Goal: Information Seeking & Learning: Find specific fact

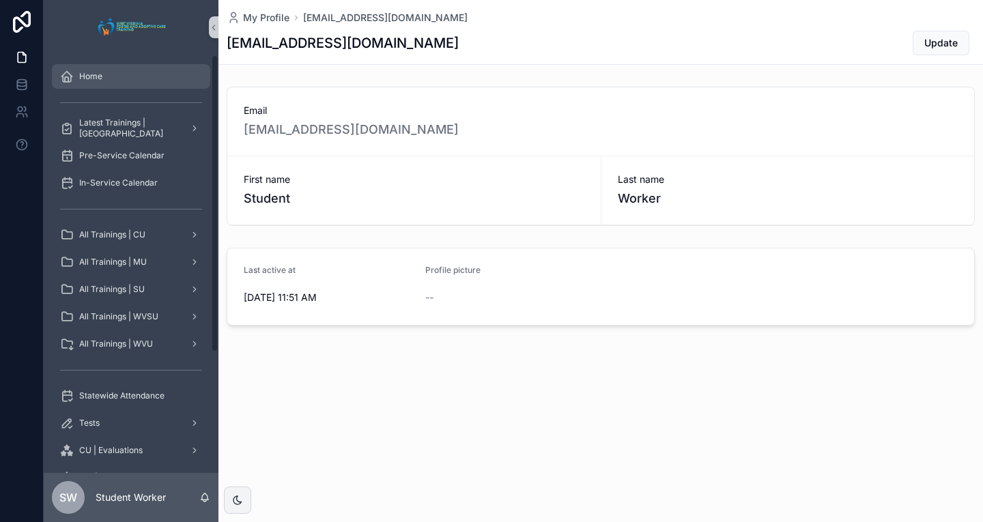
click at [109, 82] on div "Home" at bounding box center [131, 77] width 142 height 22
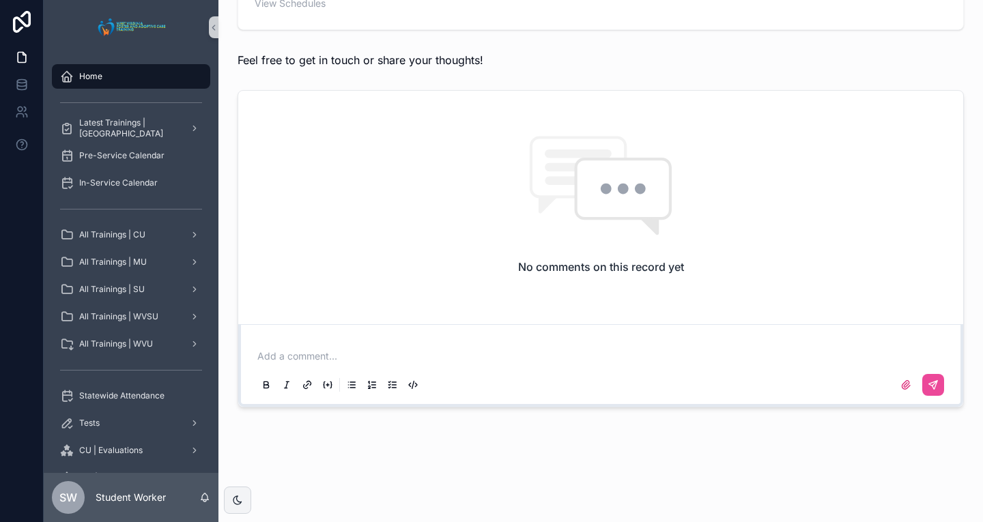
click at [152, 75] on div "Home" at bounding box center [131, 77] width 142 height 22
click at [112, 400] on span "Statewide Attendance" at bounding box center [121, 396] width 85 height 11
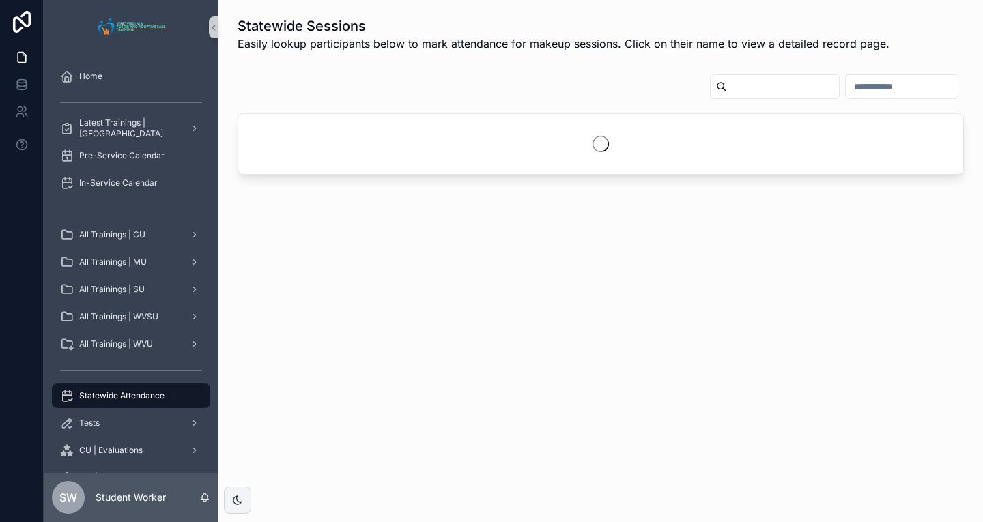
click at [727, 84] on input "scrollable content" at bounding box center [783, 86] width 112 height 19
type input "*****"
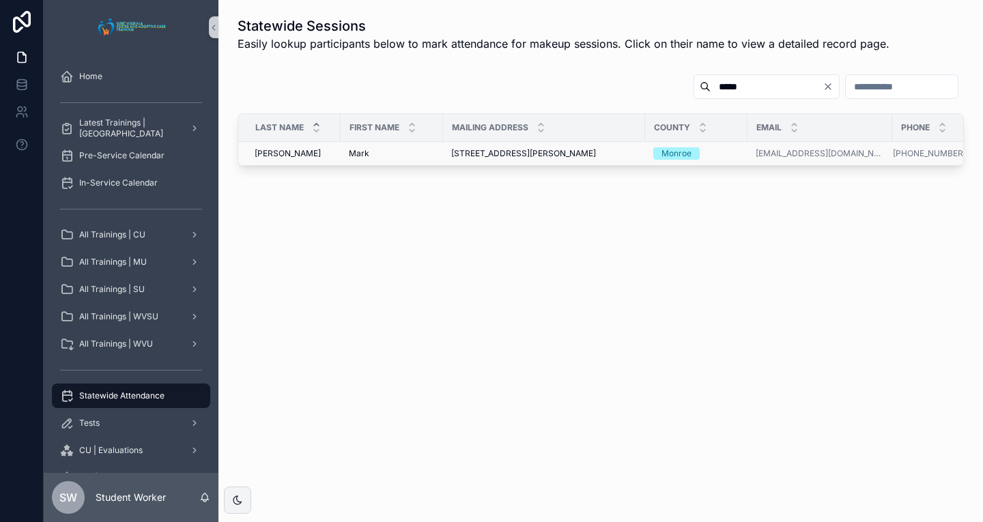
click at [522, 150] on span "[STREET_ADDRESS][PERSON_NAME]" at bounding box center [523, 153] width 145 height 11
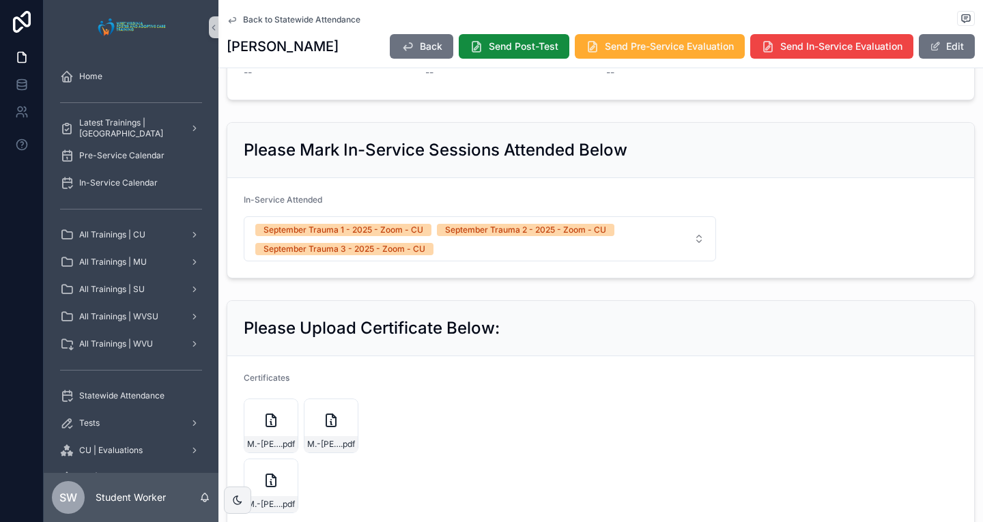
scroll to position [800, 0]
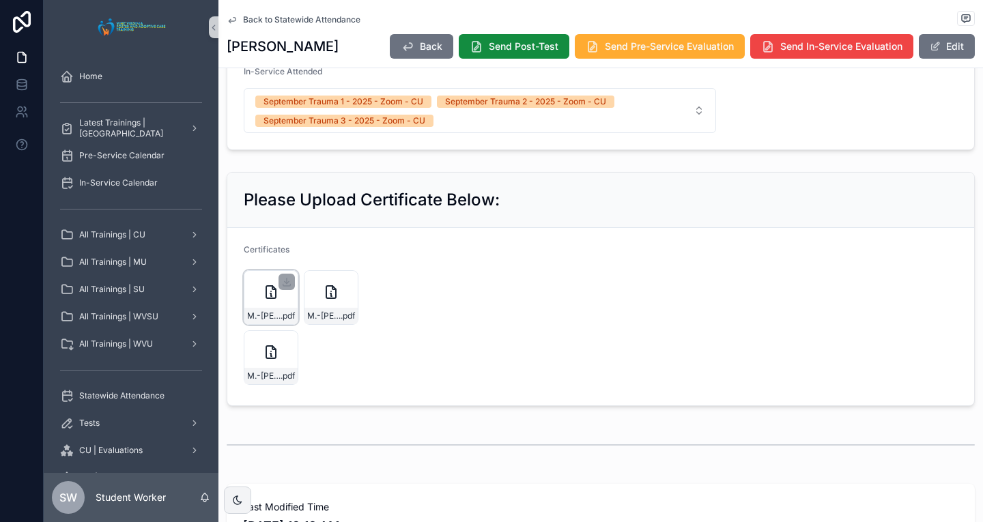
click at [266, 294] on div "M.-[PERSON_NAME]-Trauma-II .pdf" at bounding box center [271, 297] width 55 height 55
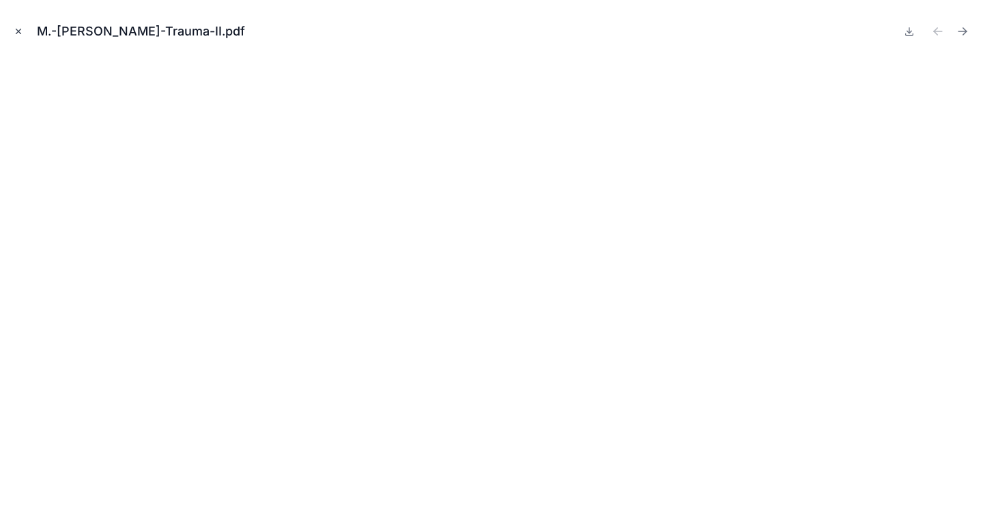
click at [14, 31] on icon "Close modal" at bounding box center [19, 32] width 10 height 10
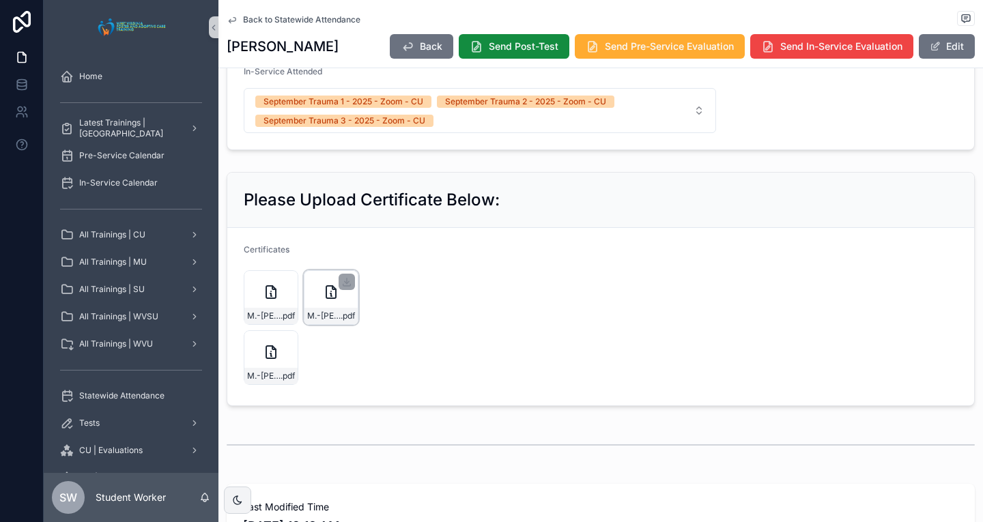
click at [346, 315] on div "M.-[PERSON_NAME]---Trauma-III .pdf" at bounding box center [331, 297] width 55 height 55
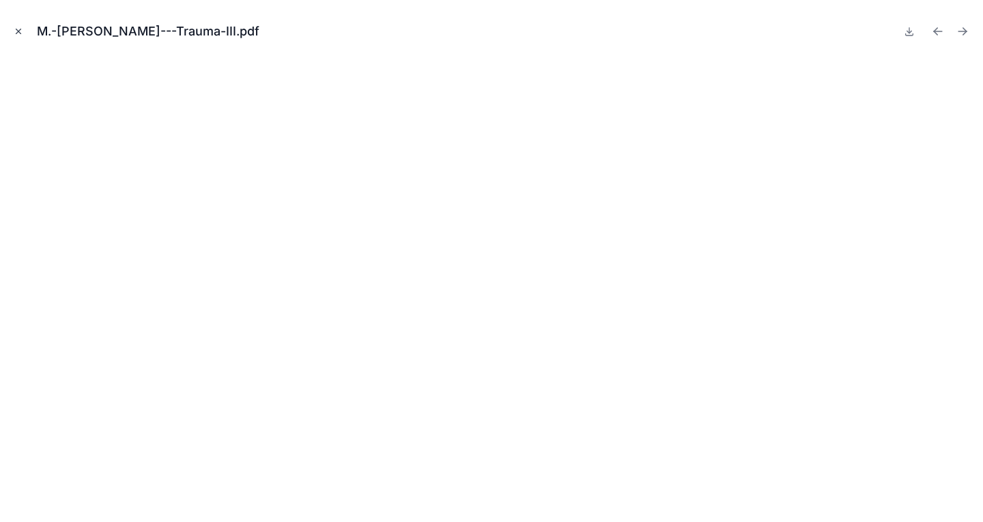
click at [14, 32] on icon "Close modal" at bounding box center [19, 32] width 10 height 10
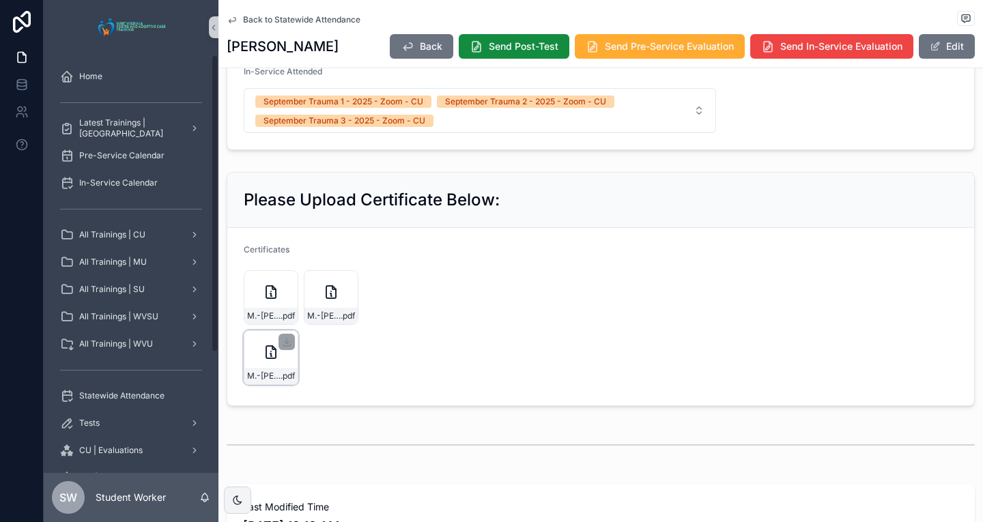
click at [283, 350] on div "scrollable content" at bounding box center [287, 342] width 16 height 16
click at [266, 358] on icon "scrollable content" at bounding box center [271, 352] width 10 height 12
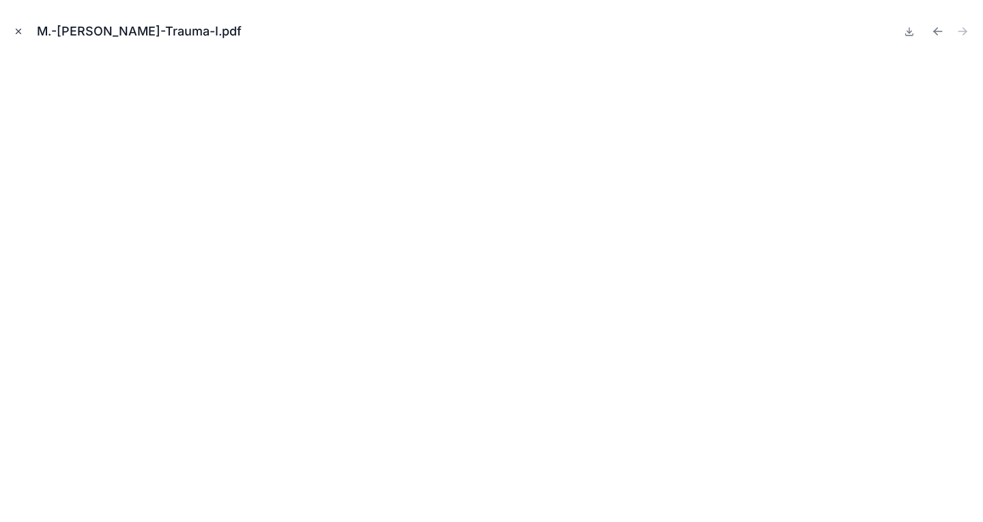
click at [17, 33] on icon "Close modal" at bounding box center [19, 32] width 10 height 10
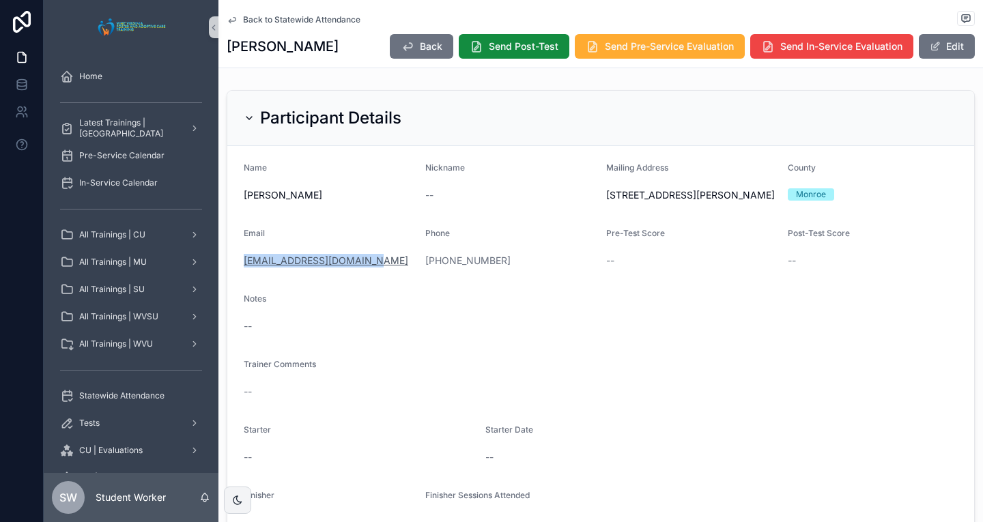
drag, startPoint x: 373, startPoint y: 274, endPoint x: 246, endPoint y: 272, distance: 126.3
click at [246, 268] on div "[EMAIL_ADDRESS][DOMAIN_NAME]" at bounding box center [329, 261] width 171 height 14
click at [285, 268] on link "[EMAIL_ADDRESS][DOMAIN_NAME]" at bounding box center [326, 261] width 165 height 14
click at [368, 268] on link "[EMAIL_ADDRESS][DOMAIN_NAME]" at bounding box center [326, 261] width 165 height 14
click at [374, 268] on div "[EMAIL_ADDRESS][DOMAIN_NAME]" at bounding box center [329, 261] width 171 height 14
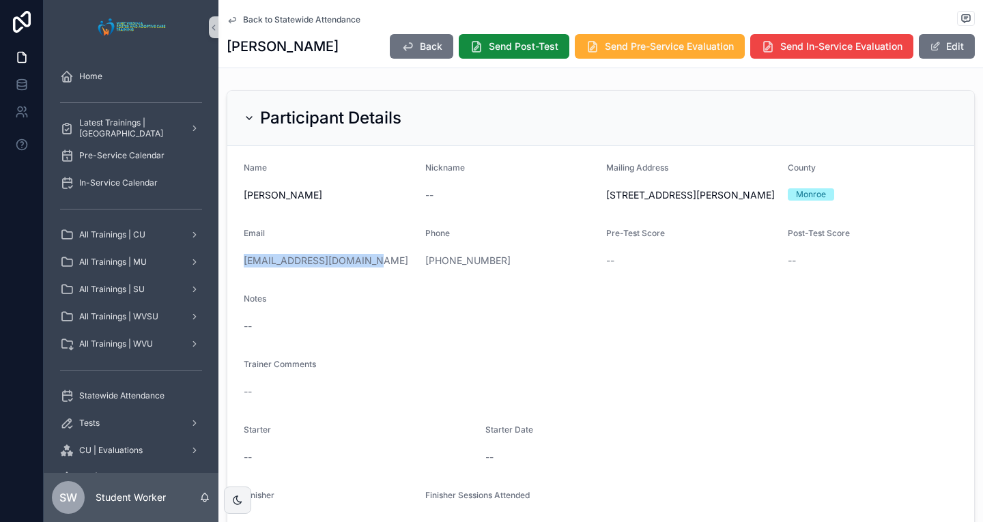
drag, startPoint x: 378, startPoint y: 274, endPoint x: 231, endPoint y: 269, distance: 146.2
click at [231, 269] on form "Name [PERSON_NAME] Nickname -- Mailing Address [STREET_ADDRESS][GEOGRAPHIC_DATA…" at bounding box center [600, 348] width 747 height 404
copy link "[EMAIL_ADDRESS][DOMAIN_NAME]"
click at [243, 19] on span "Back to Statewide Attendance" at bounding box center [301, 19] width 117 height 11
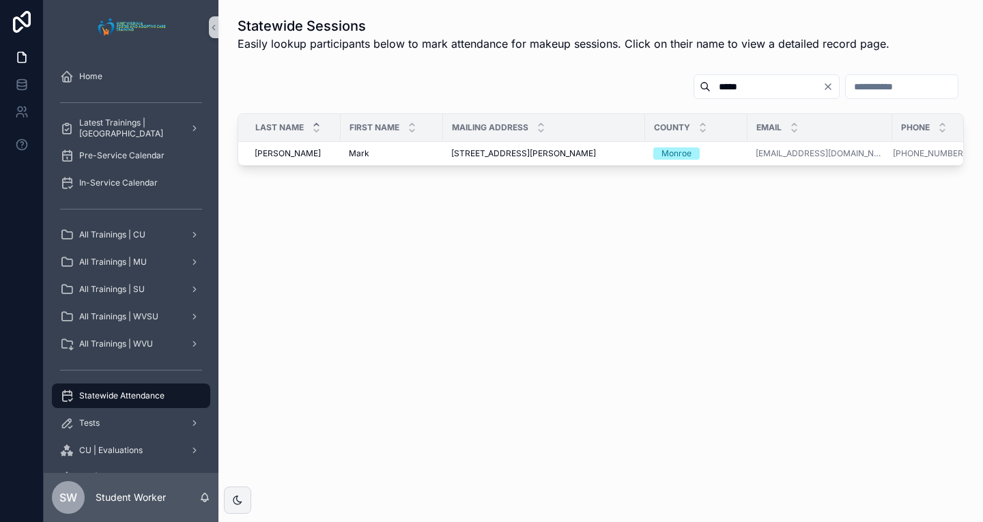
click at [711, 83] on input "*****" at bounding box center [767, 86] width 112 height 19
type input "*"
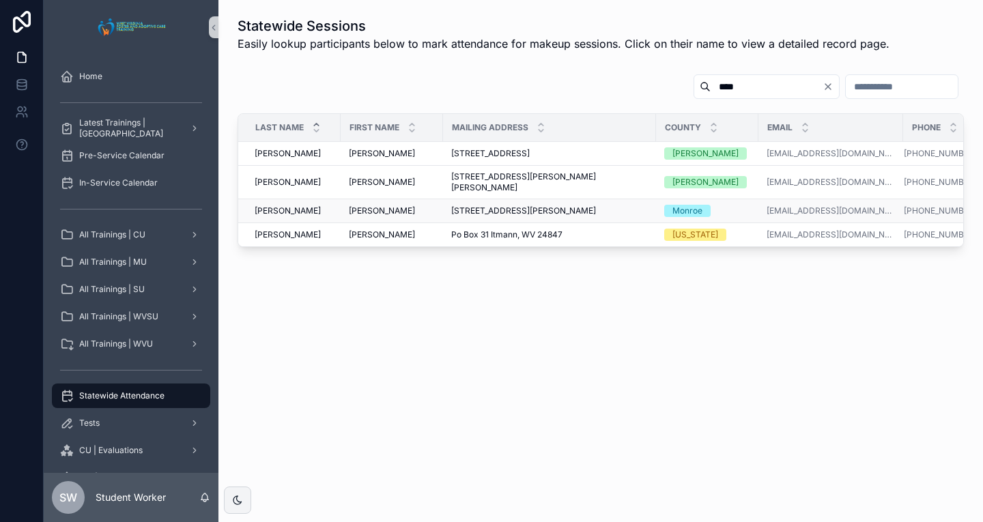
type input "****"
click at [427, 206] on div "[PERSON_NAME] [PERSON_NAME]" at bounding box center [392, 211] width 86 height 11
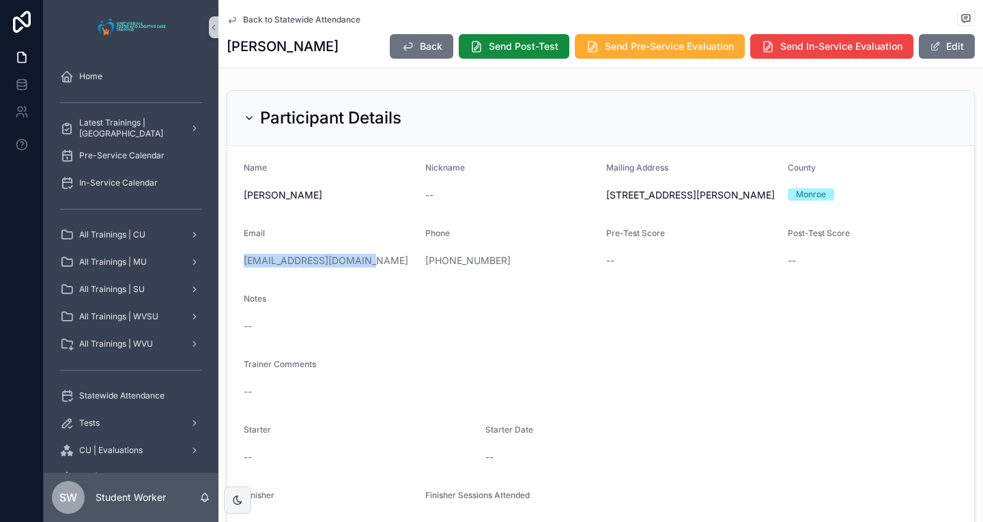
drag, startPoint x: 378, startPoint y: 274, endPoint x: 220, endPoint y: 278, distance: 158.5
click at [220, 278] on div "Participant Details Name [PERSON_NAME] Nickname -- Mailing Address [STREET_ADDR…" at bounding box center [601, 321] width 765 height 472
copy link "[EMAIL_ADDRESS][DOMAIN_NAME]"
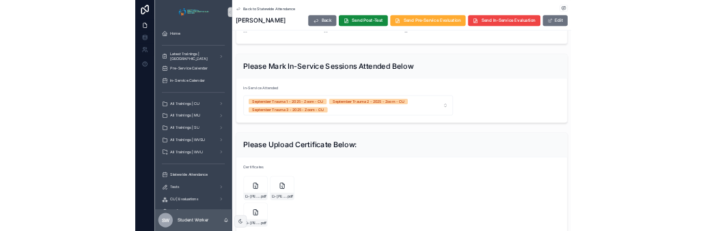
scroll to position [819, 0]
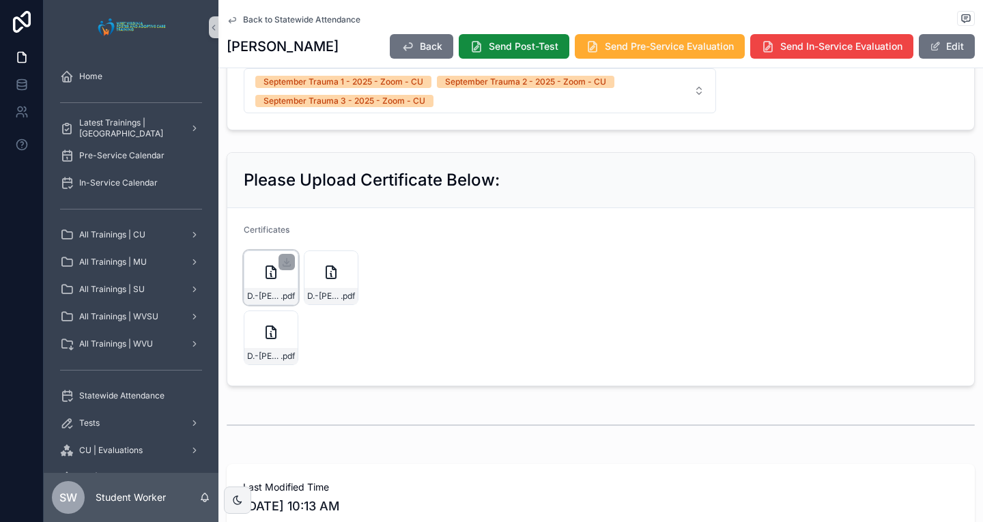
click at [272, 281] on icon "scrollable content" at bounding box center [271, 272] width 16 height 16
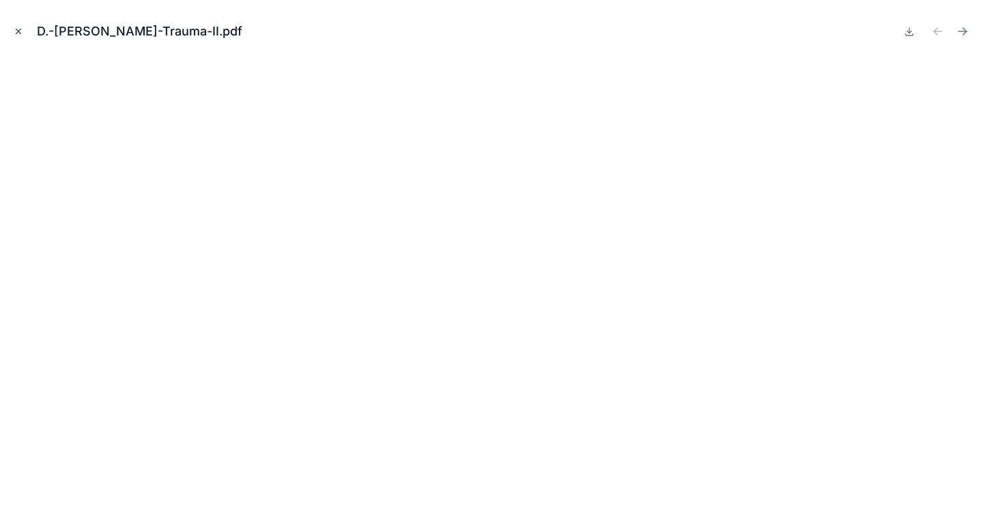
click at [19, 30] on icon "Close modal" at bounding box center [19, 32] width 10 height 10
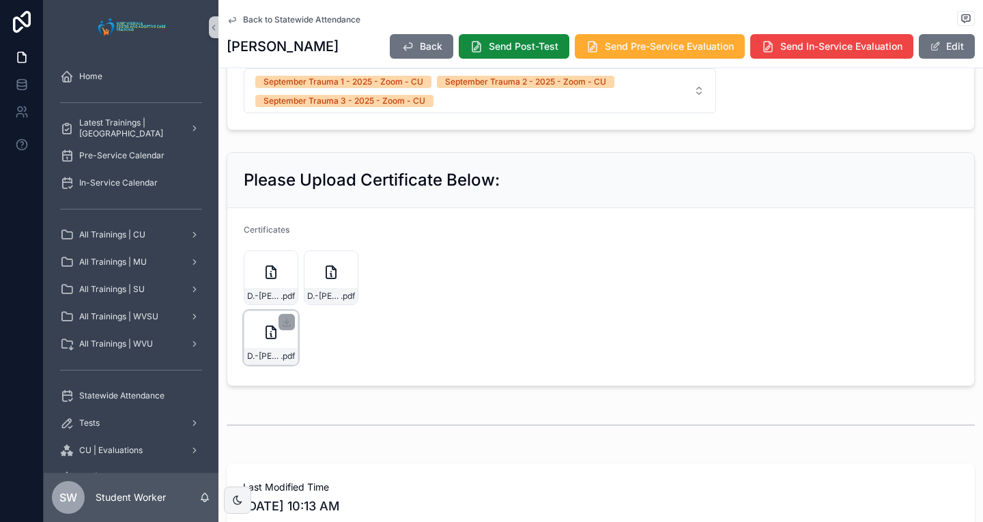
click at [257, 353] on div "D.-[PERSON_NAME]---Trauma-III .pdf" at bounding box center [271, 338] width 55 height 55
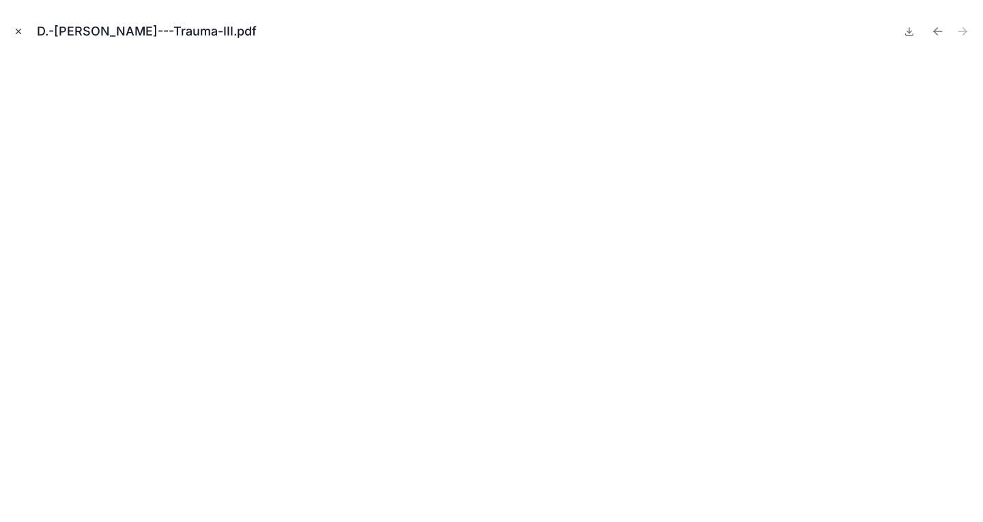
click at [14, 30] on icon "Close modal" at bounding box center [19, 32] width 10 height 10
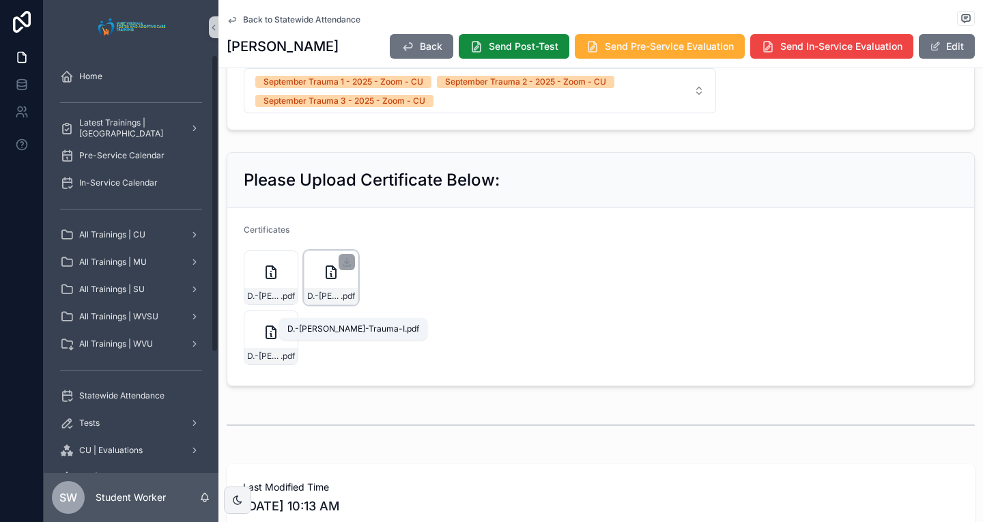
click at [320, 297] on div "D.-[PERSON_NAME]-Trauma-I .pdf" at bounding box center [331, 278] width 55 height 55
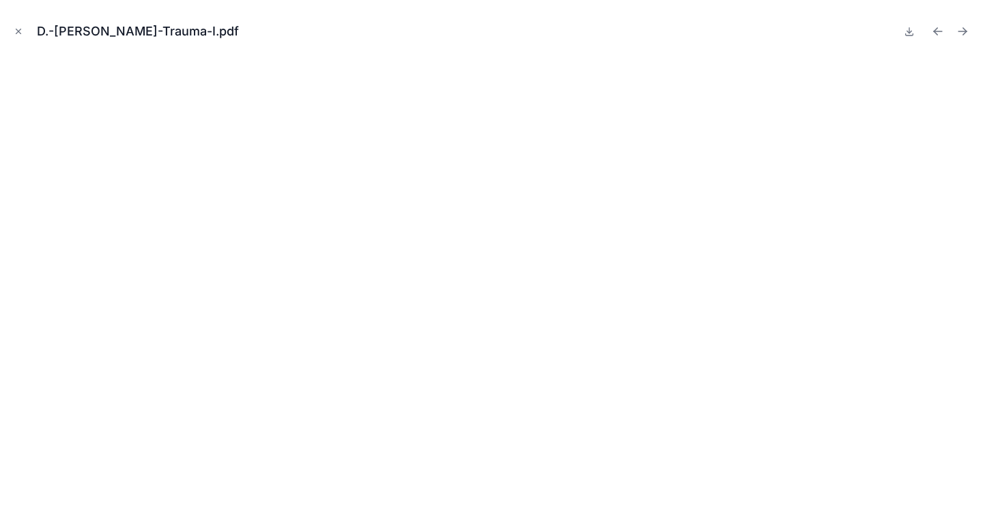
scroll to position [819, 0]
click at [15, 38] on button "Close modal" at bounding box center [18, 31] width 15 height 15
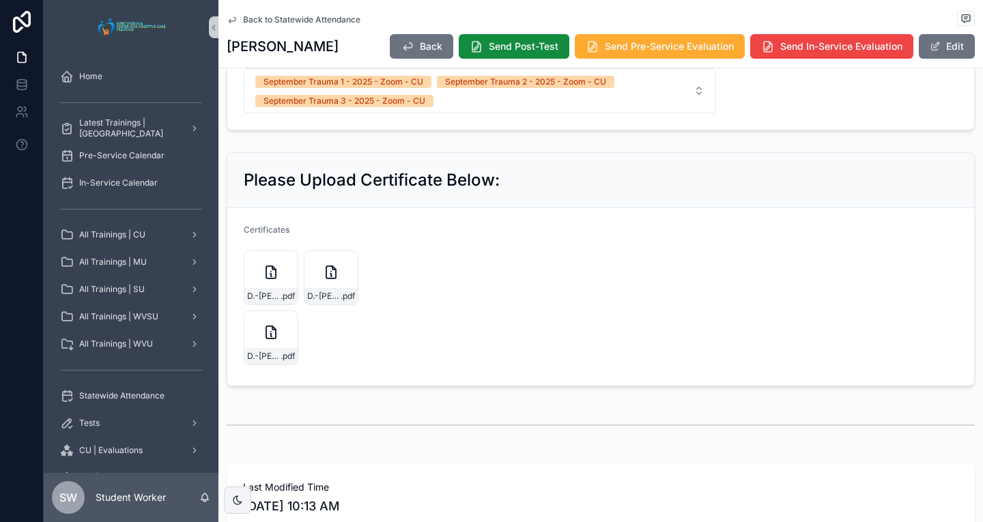
click at [257, 20] on span "Back to Statewide Attendance" at bounding box center [301, 19] width 117 height 11
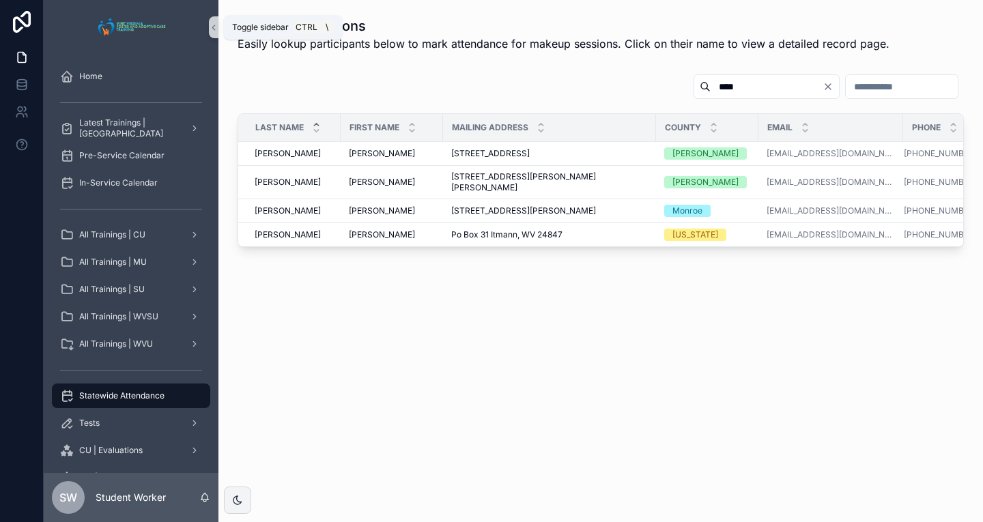
click at [212, 31] on icon "scrollable content" at bounding box center [214, 28] width 10 height 10
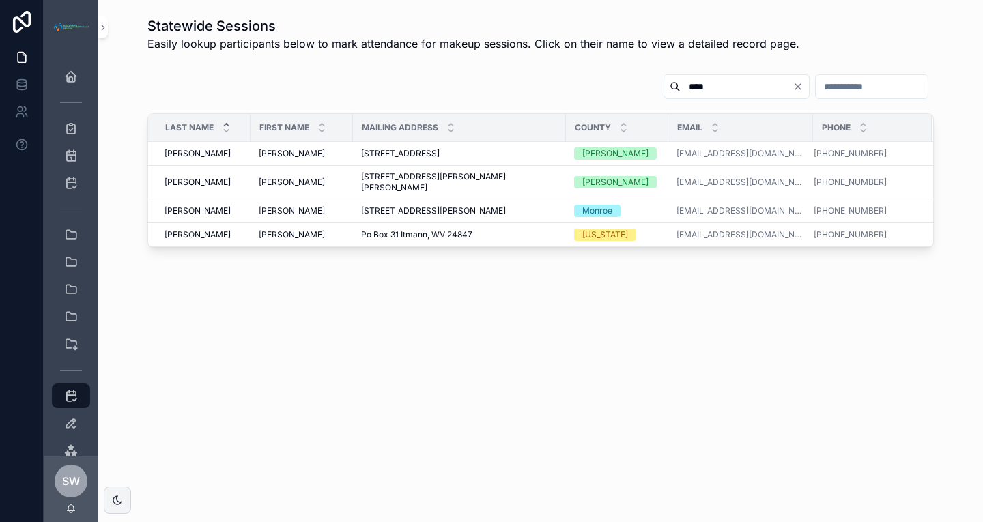
click at [110, 31] on div "Statewide Sessions Easily lookup participants below to mark attendance for make…" at bounding box center [540, 34] width 863 height 46
click at [104, 28] on icon "scrollable content" at bounding box center [103, 28] width 10 height 10
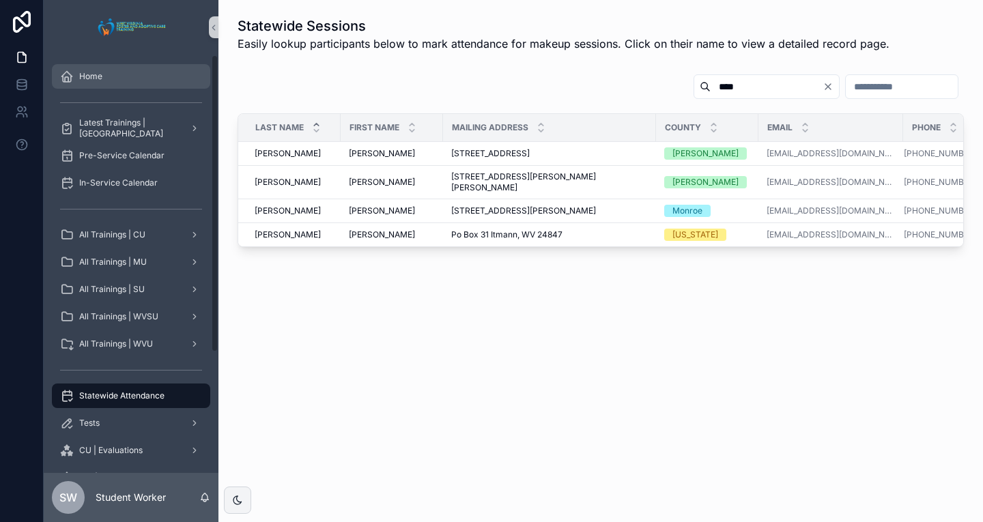
click at [108, 76] on div "Home" at bounding box center [131, 77] width 142 height 22
